Goal: Information Seeking & Learning: Learn about a topic

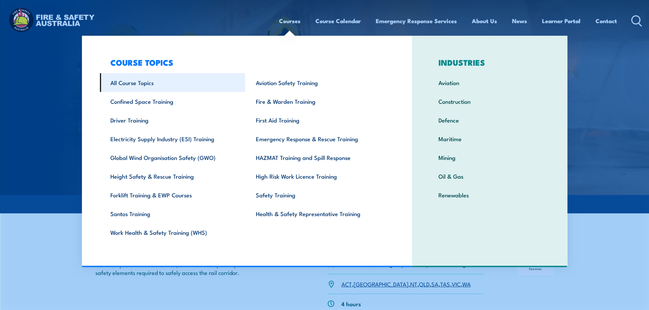
click at [149, 82] on link "All Course Topics" at bounding box center [172, 82] width 145 height 19
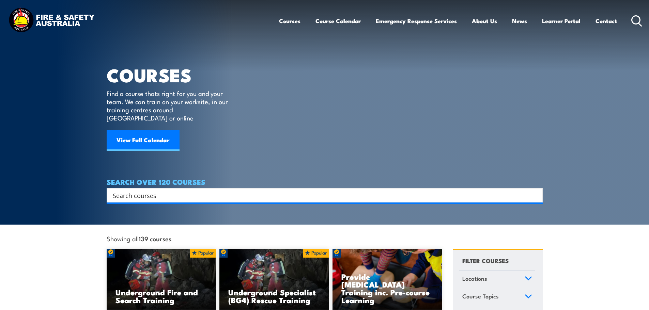
click at [141, 190] on input "Search input" at bounding box center [320, 195] width 415 height 10
type input "sarc"
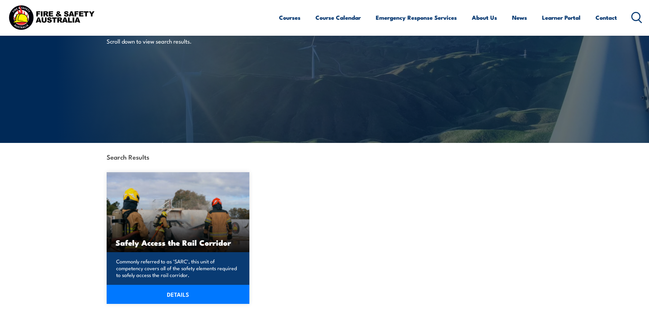
scroll to position [68, 0]
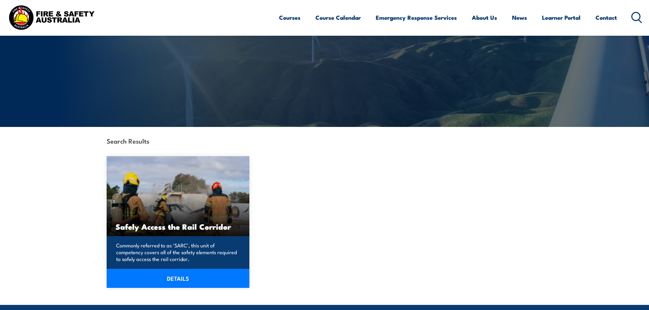
click at [169, 281] on link "DETAILS" at bounding box center [178, 278] width 143 height 19
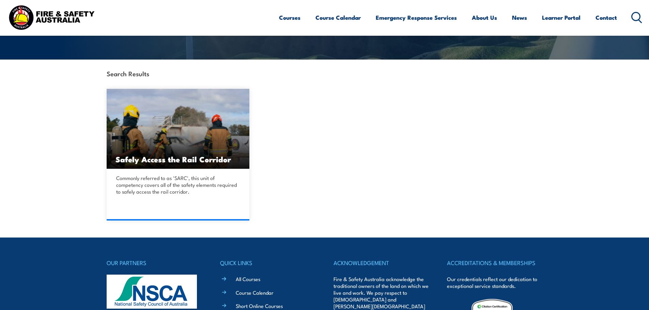
scroll to position [136, 0]
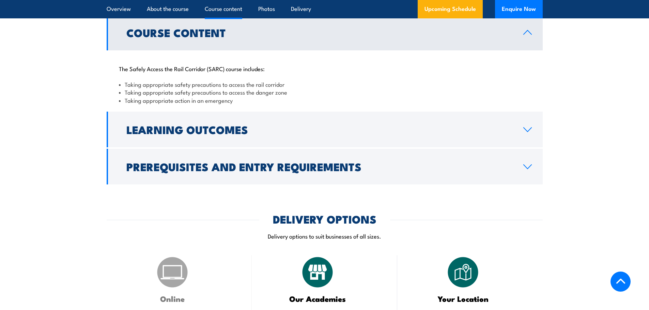
scroll to position [582, 0]
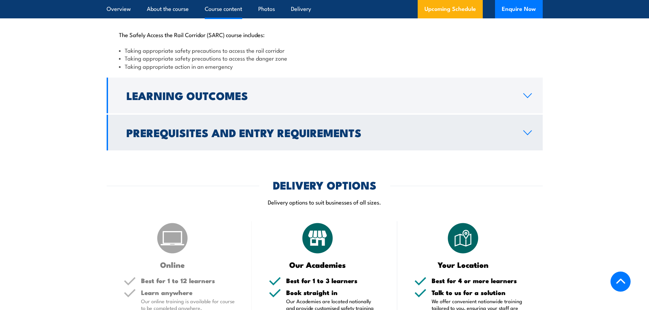
click at [529, 131] on icon at bounding box center [527, 132] width 9 height 5
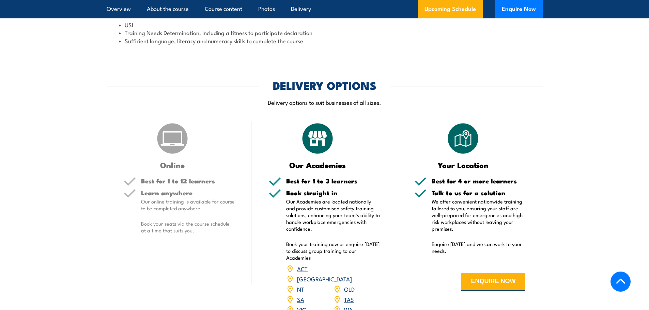
scroll to position [718, 0]
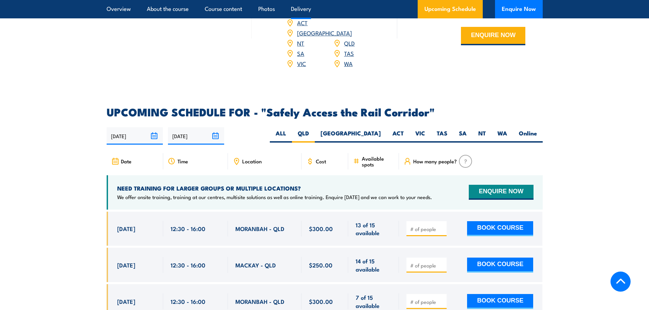
scroll to position [1025, 0]
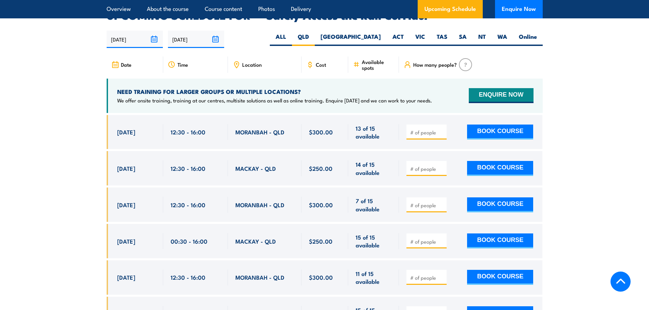
click at [245, 62] on span "Location" at bounding box center [251, 65] width 19 height 6
click at [236, 63] on icon at bounding box center [236, 63] width 1 height 1
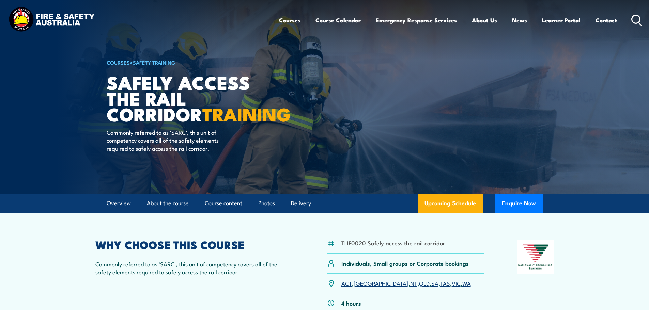
scroll to position [0, 0]
